Goal: Task Accomplishment & Management: Use online tool/utility

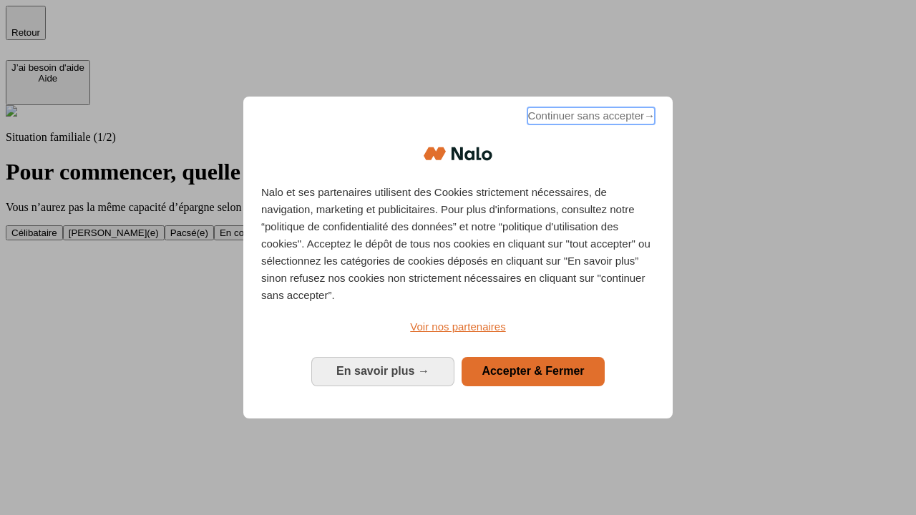
click at [590, 118] on span "Continuer sans accepter →" at bounding box center [590, 115] width 127 height 17
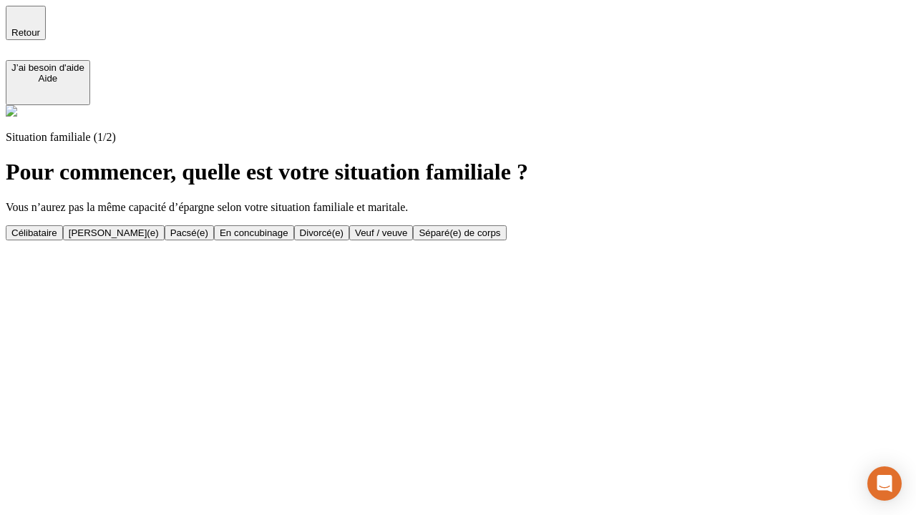
click at [159, 228] on div "[PERSON_NAME](e)" at bounding box center [114, 233] width 90 height 11
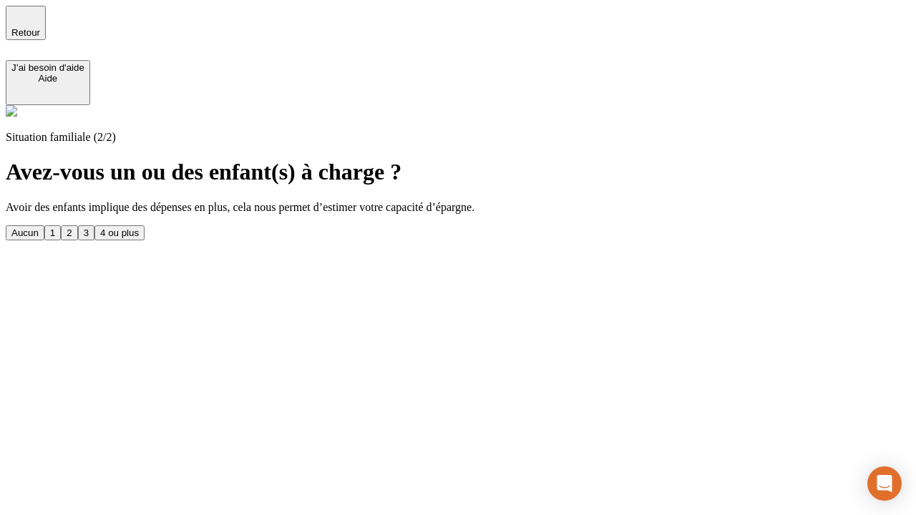
click at [55, 228] on div "1" at bounding box center [52, 233] width 5 height 11
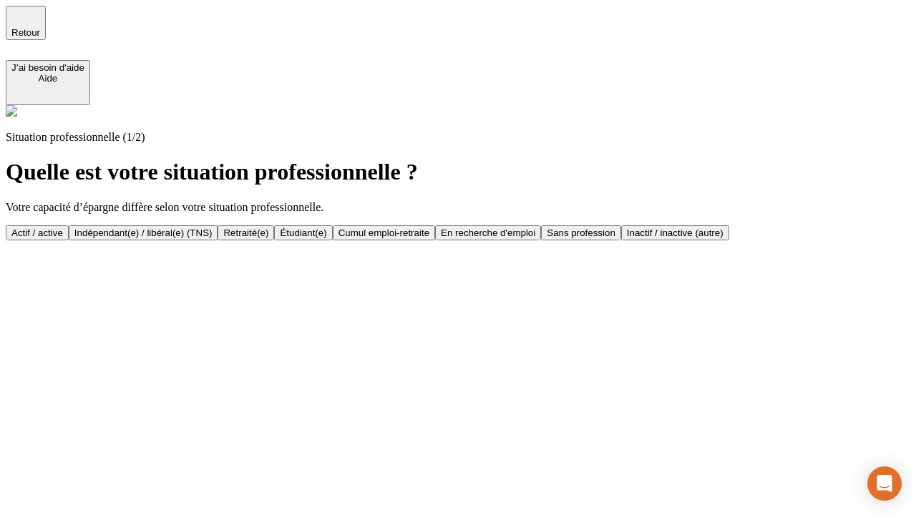
click at [63, 228] on div "Actif / active" at bounding box center [37, 233] width 52 height 11
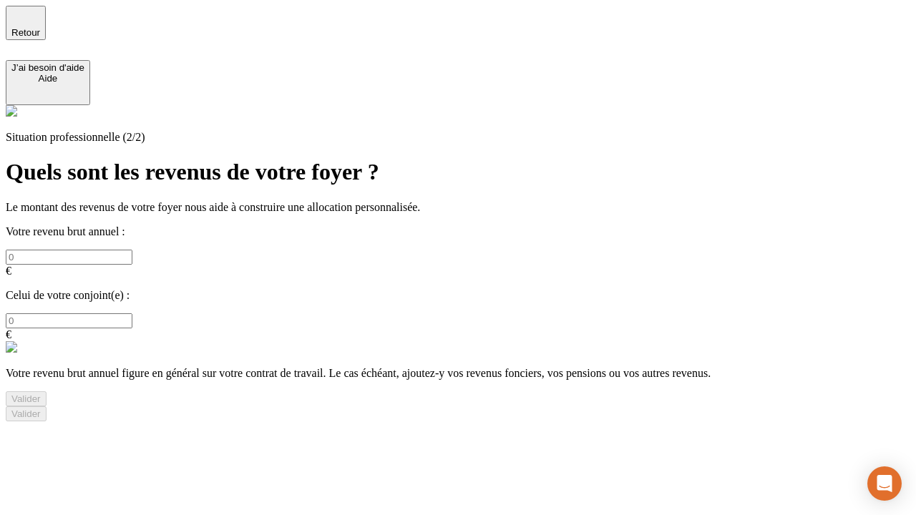
click at [132, 250] on input "text" at bounding box center [69, 257] width 127 height 15
type input "30 000"
click at [132, 313] on input "text" at bounding box center [69, 320] width 127 height 15
type input "40 000"
click at [41, 394] on div "Valider" at bounding box center [25, 399] width 29 height 11
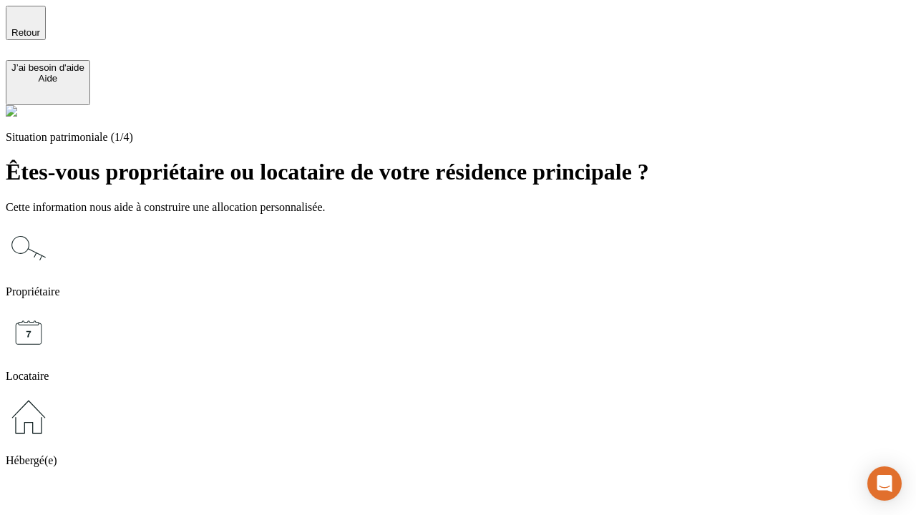
click at [52, 225] on icon at bounding box center [29, 248] width 46 height 46
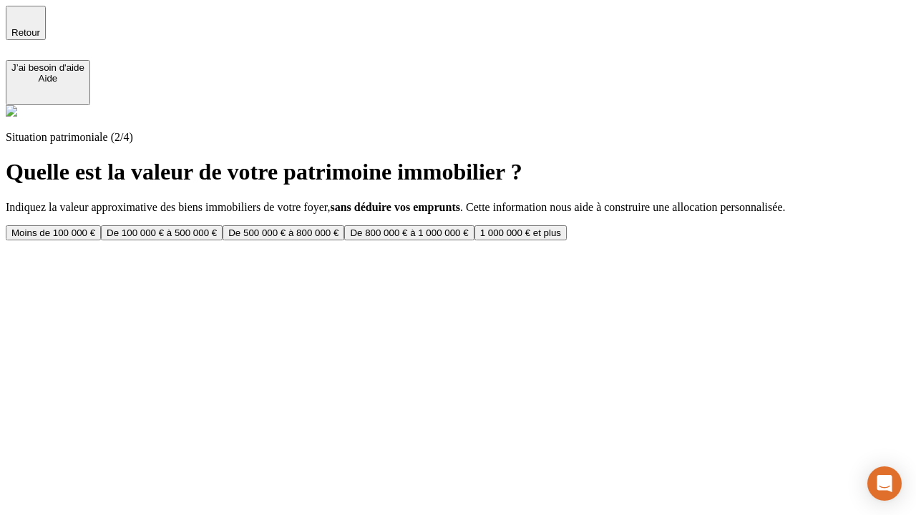
click at [217, 228] on div "De 100 000 € à 500 000 €" at bounding box center [162, 233] width 110 height 11
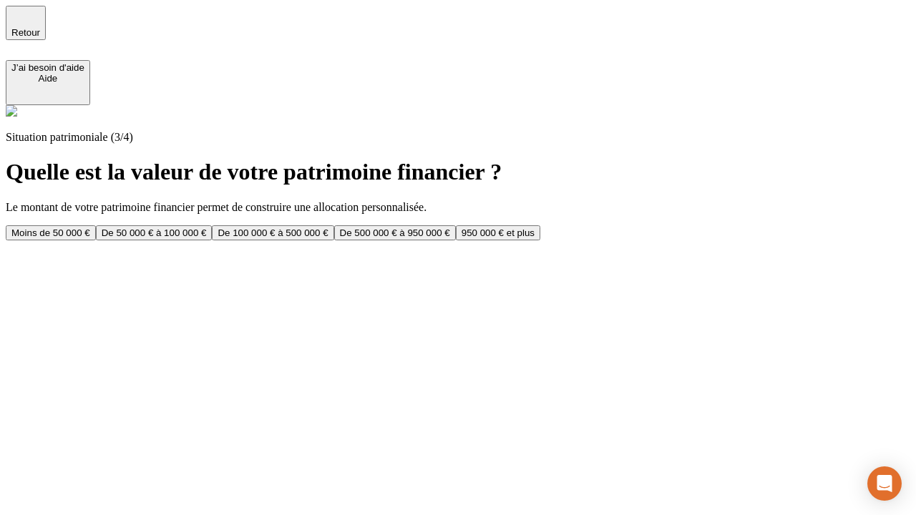
click at [90, 228] on div "Moins de 50 000 €" at bounding box center [50, 233] width 79 height 11
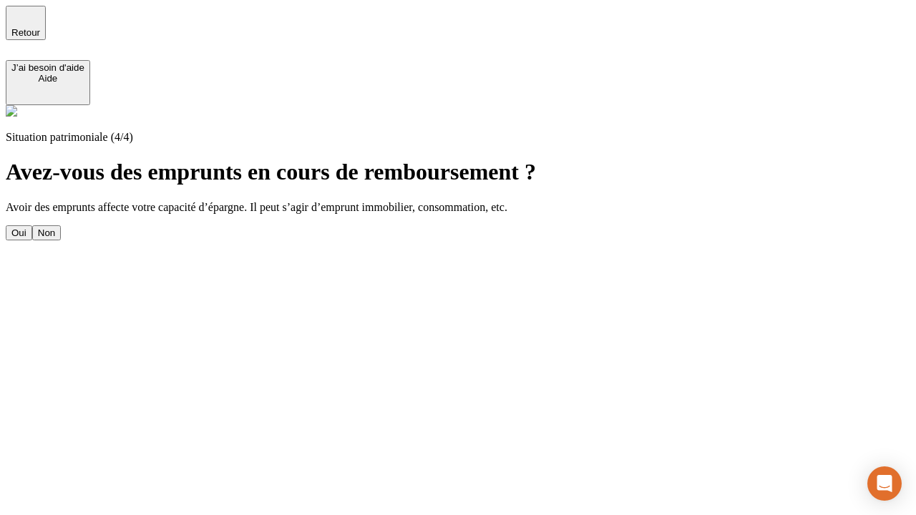
click at [26, 228] on div "Oui" at bounding box center [18, 233] width 15 height 11
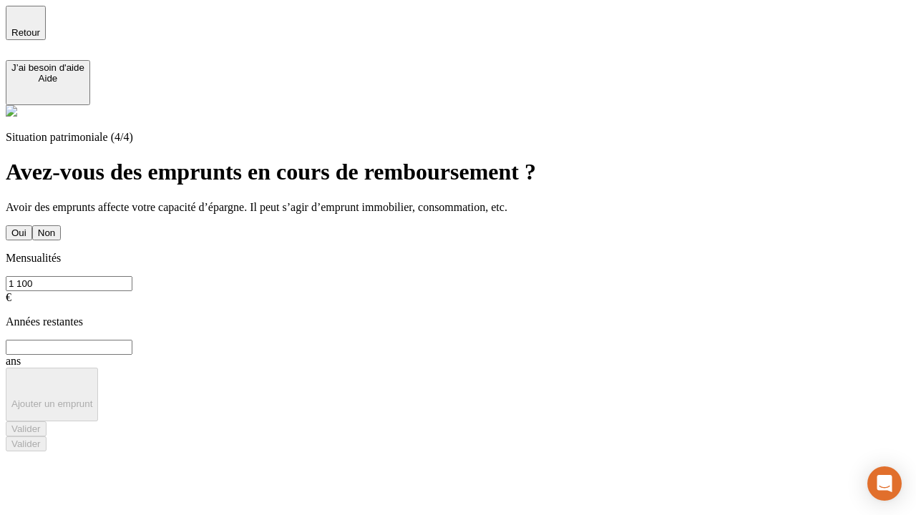
type input "1 100"
type input "20"
click at [41, 424] on div "Valider" at bounding box center [25, 429] width 29 height 11
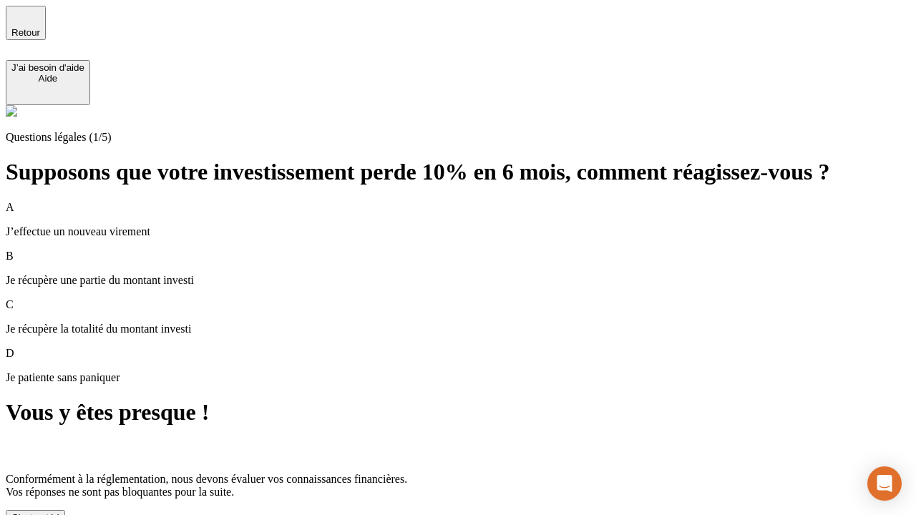
click at [59, 512] on div "C'est noté !" at bounding box center [35, 517] width 48 height 11
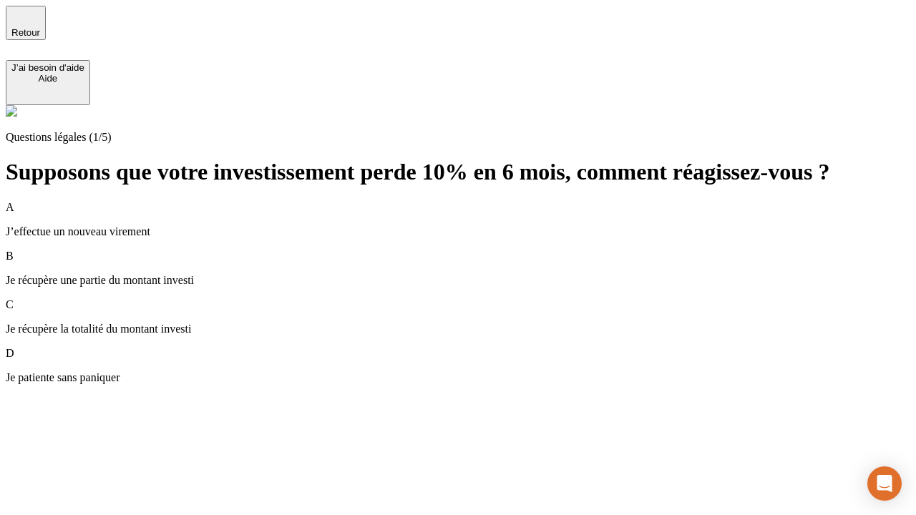
click at [475, 274] on p "Je récupère une partie du montant investi" at bounding box center [458, 280] width 905 height 13
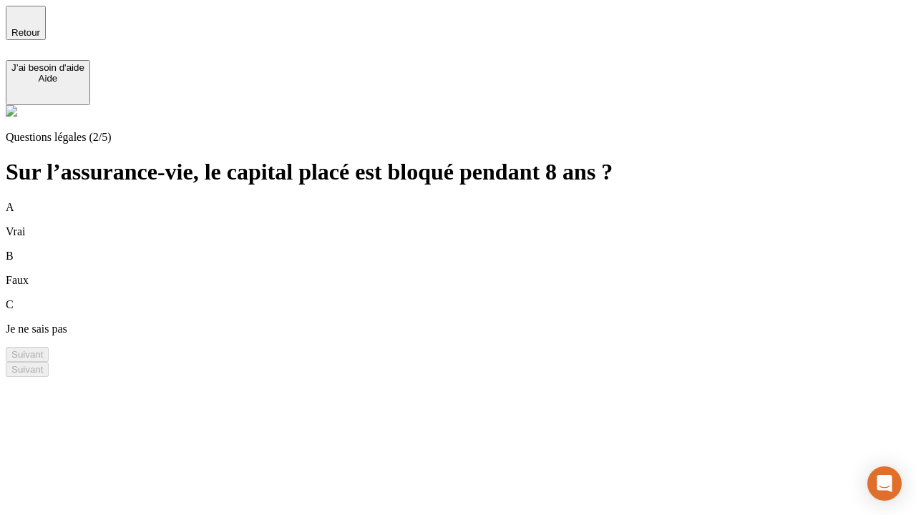
click at [475, 201] on div "A Vrai" at bounding box center [458, 219] width 905 height 37
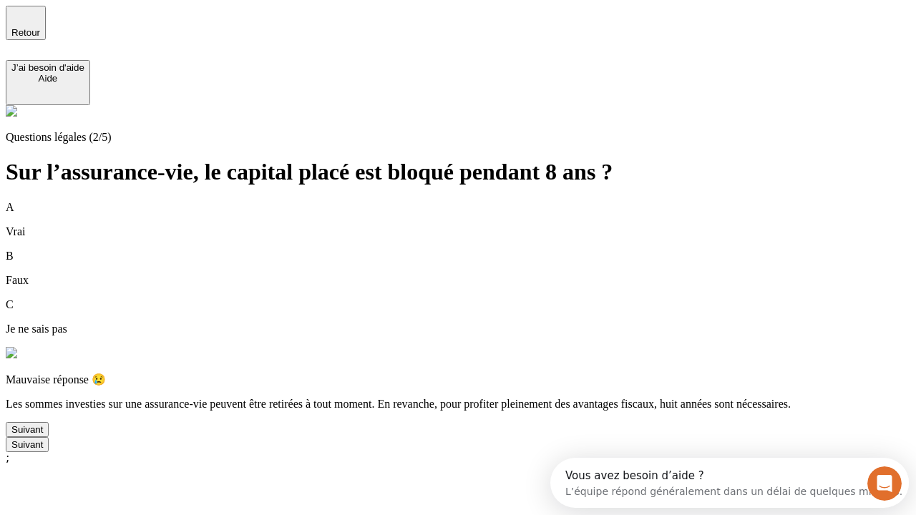
click at [43, 435] on div "Suivant" at bounding box center [26, 429] width 31 height 11
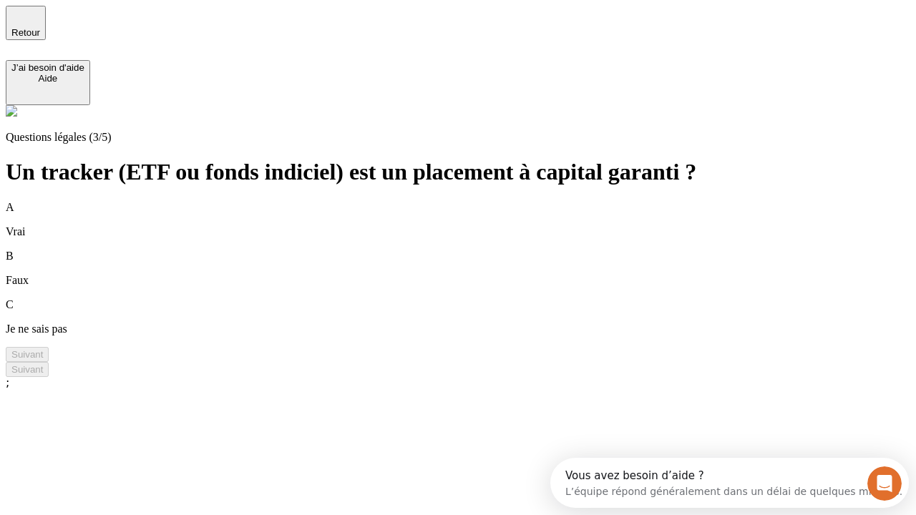
click at [475, 250] on div "B Faux" at bounding box center [458, 268] width 905 height 37
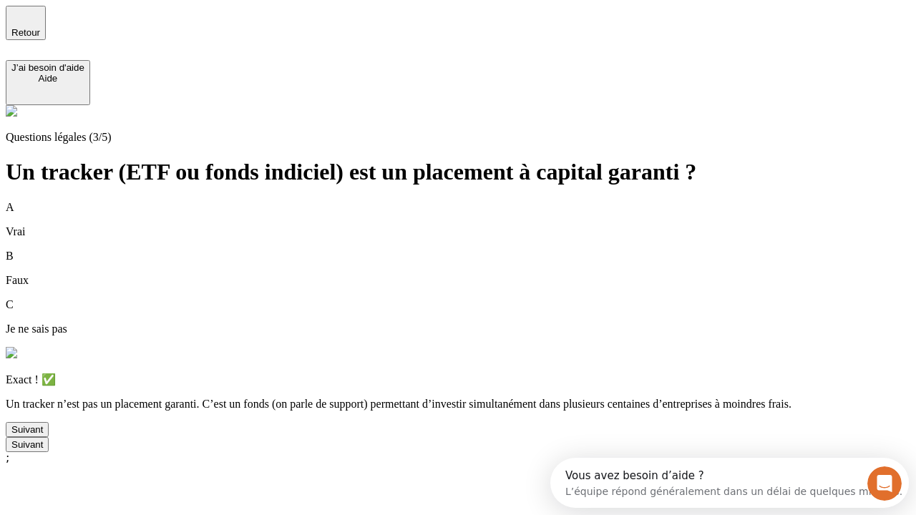
click at [43, 435] on div "Suivant" at bounding box center [26, 429] width 31 height 11
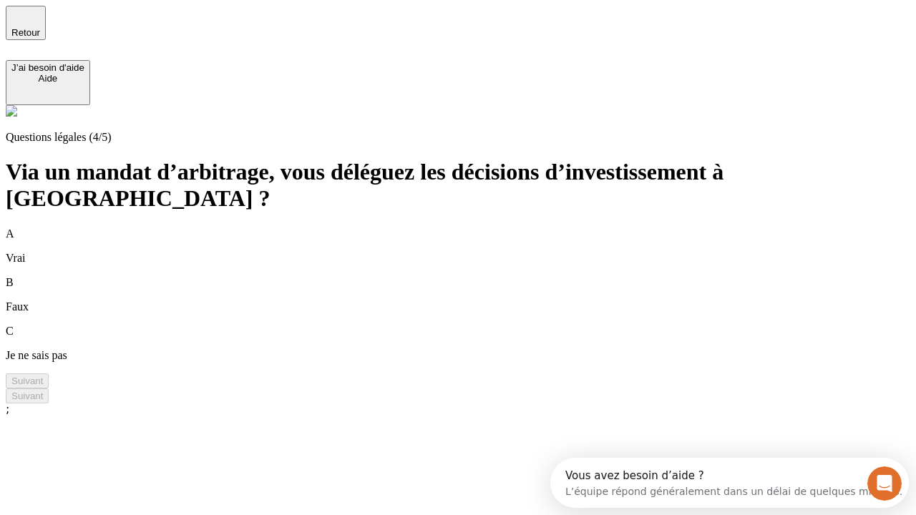
click at [475, 228] on div "A Vrai" at bounding box center [458, 246] width 905 height 37
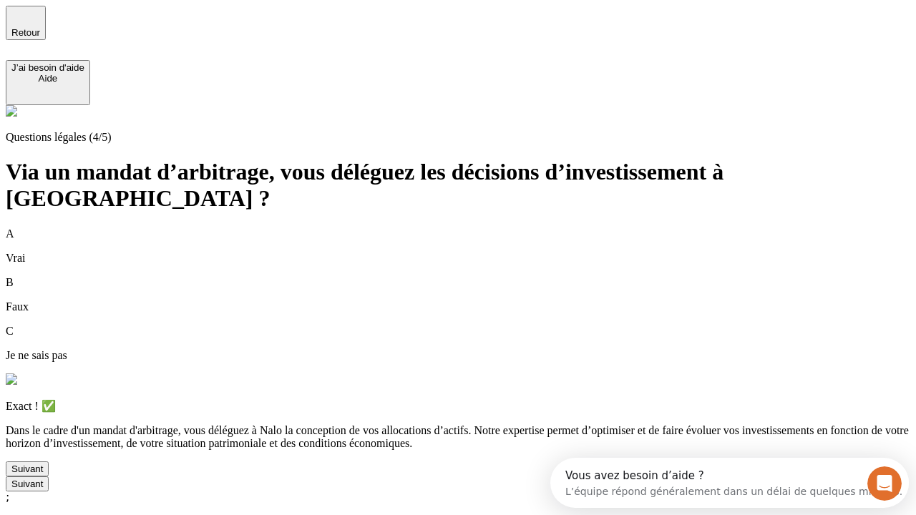
click at [43, 475] on div "Suivant" at bounding box center [26, 469] width 31 height 11
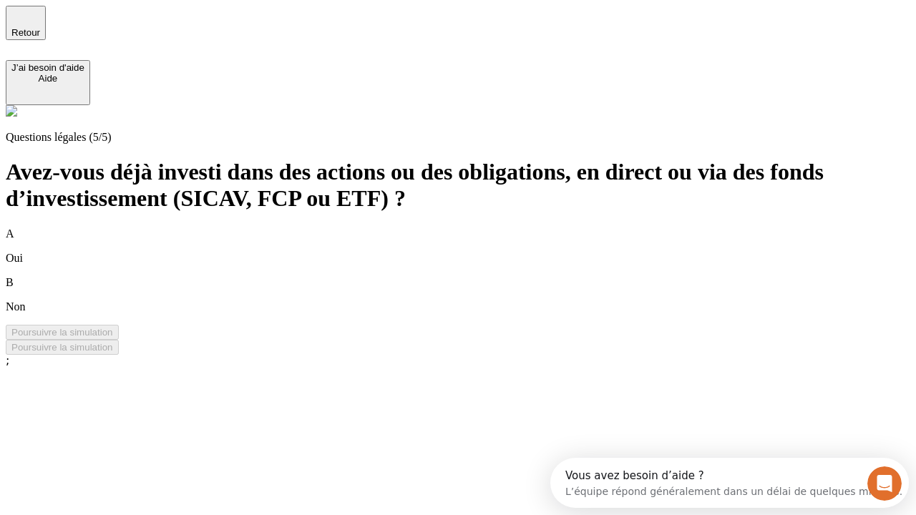
click at [475, 276] on div "B Non" at bounding box center [458, 294] width 905 height 37
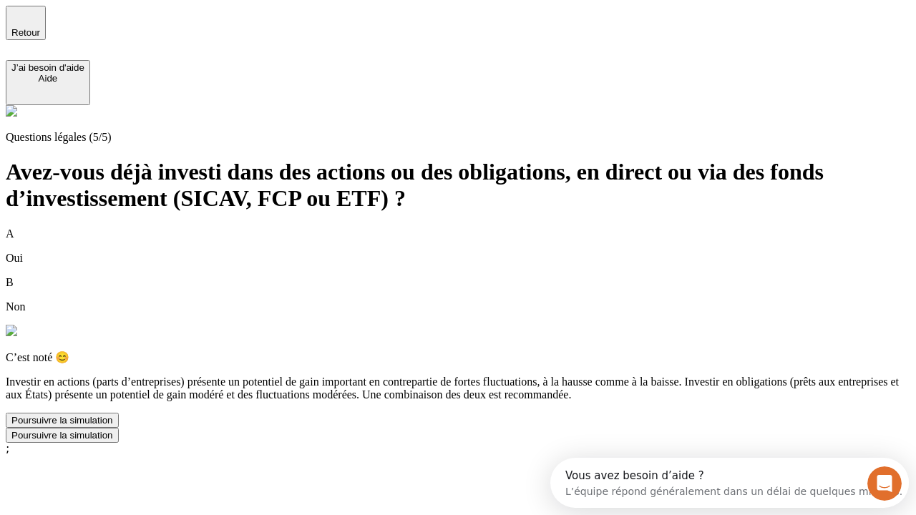
click at [113, 426] on div "Poursuivre la simulation" at bounding box center [62, 420] width 102 height 11
